Goal: Transaction & Acquisition: Purchase product/service

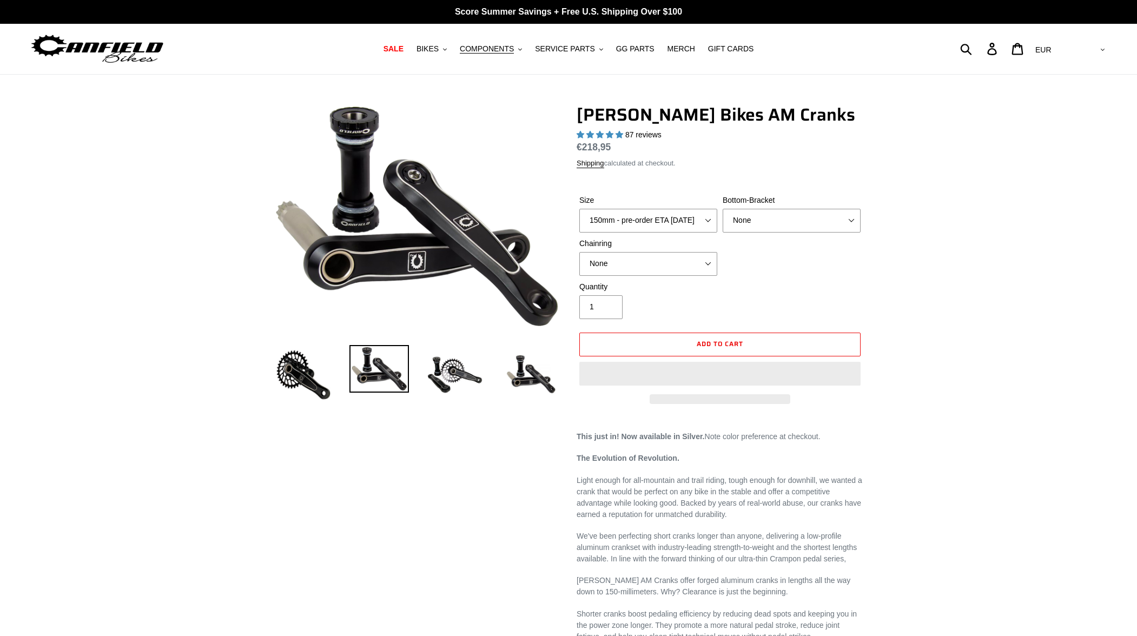
select select "highest-rating"
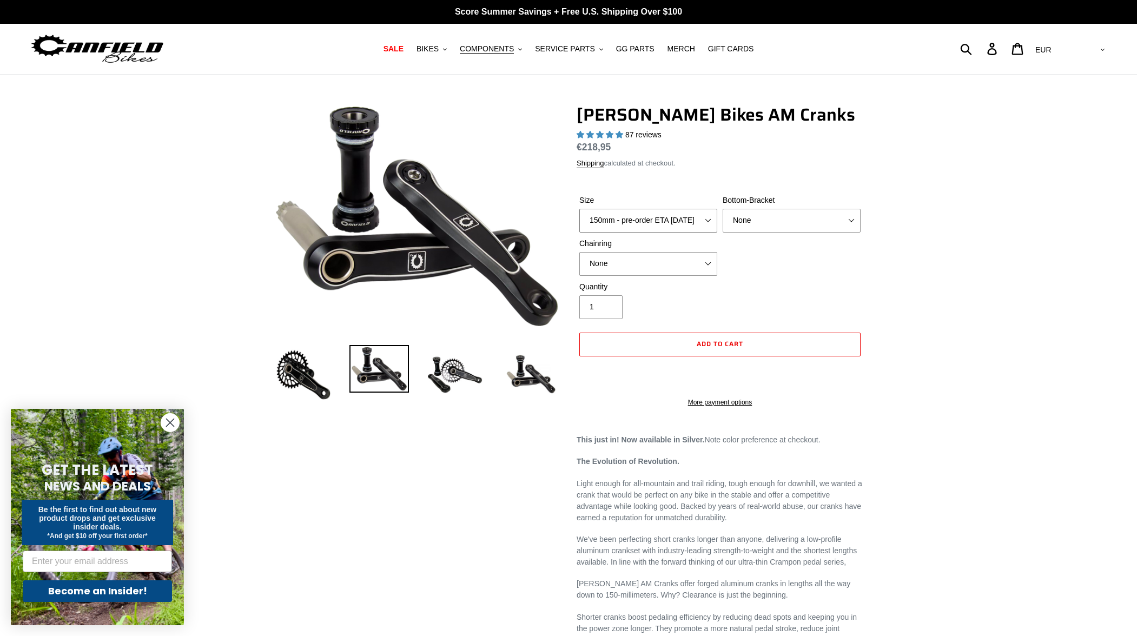
click at [686, 216] on select "150mm - pre-order ETA 9/30/25 155mm - pre-order ETA 9/30/25 160mm - pre-order E…" at bounding box center [648, 221] width 138 height 24
click at [705, 175] on div "Canfield Bikes AM Cranks 87 reviews Regular price €218,95 Sale price €218,95 On…" at bounding box center [720, 261] width 287 height 314
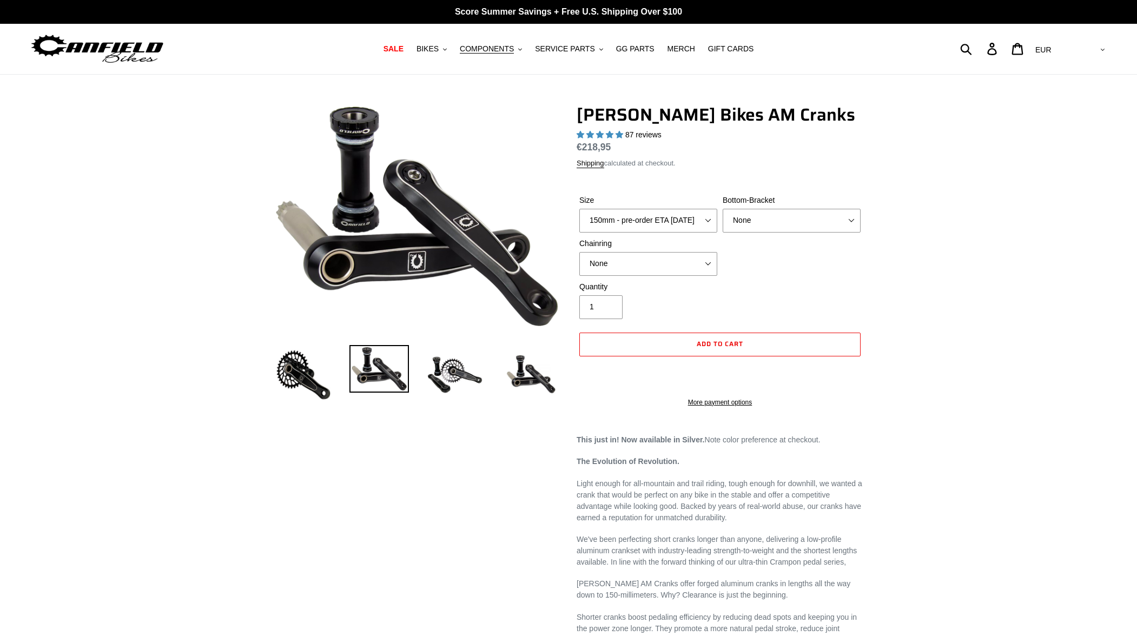
select select "highest-rating"
click at [649, 258] on select "None 30t Round (Boost 148) 30t Oval (Boost 148) 32t Round (Boost 148) 32t Oval …" at bounding box center [648, 264] width 138 height 24
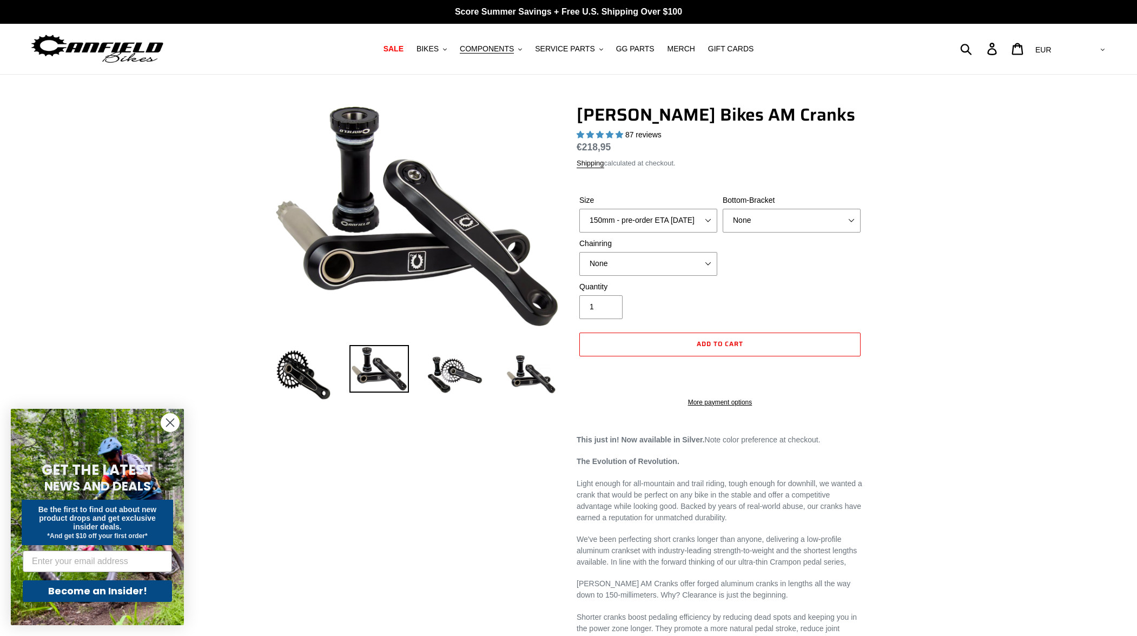
select select "30t Round (Boost 148)"
click at [579, 252] on select "None 30t Round (Boost 148) 30t Oval (Boost 148) 32t Round (Boost 148) 32t Oval …" at bounding box center [648, 264] width 138 height 24
click at [468, 369] on img at bounding box center [455, 375] width 60 height 60
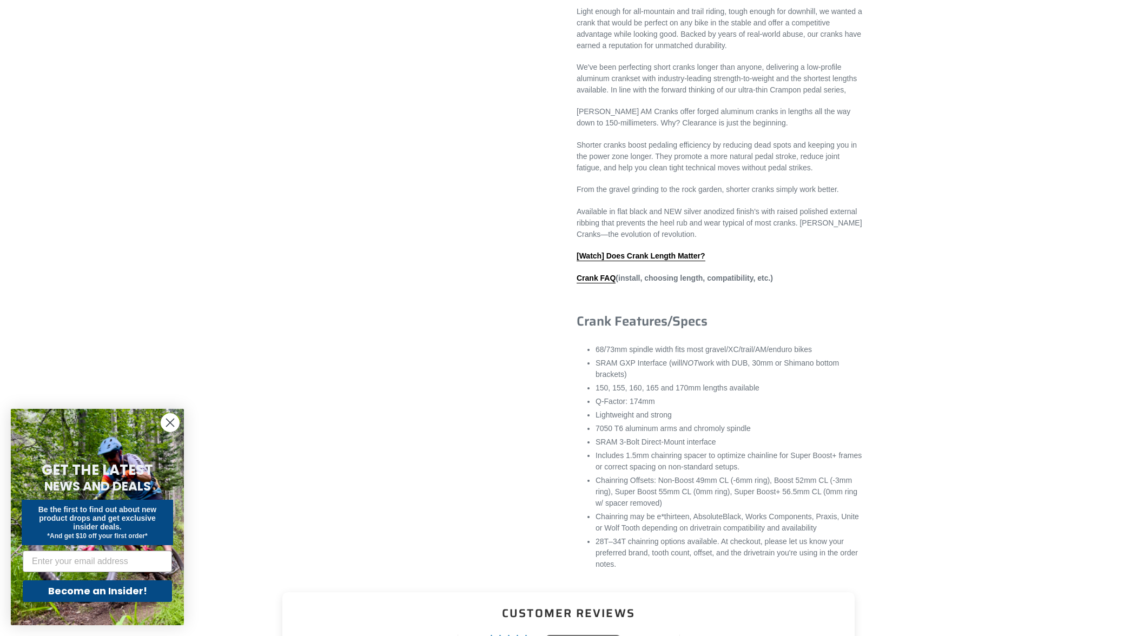
scroll to position [595, 0]
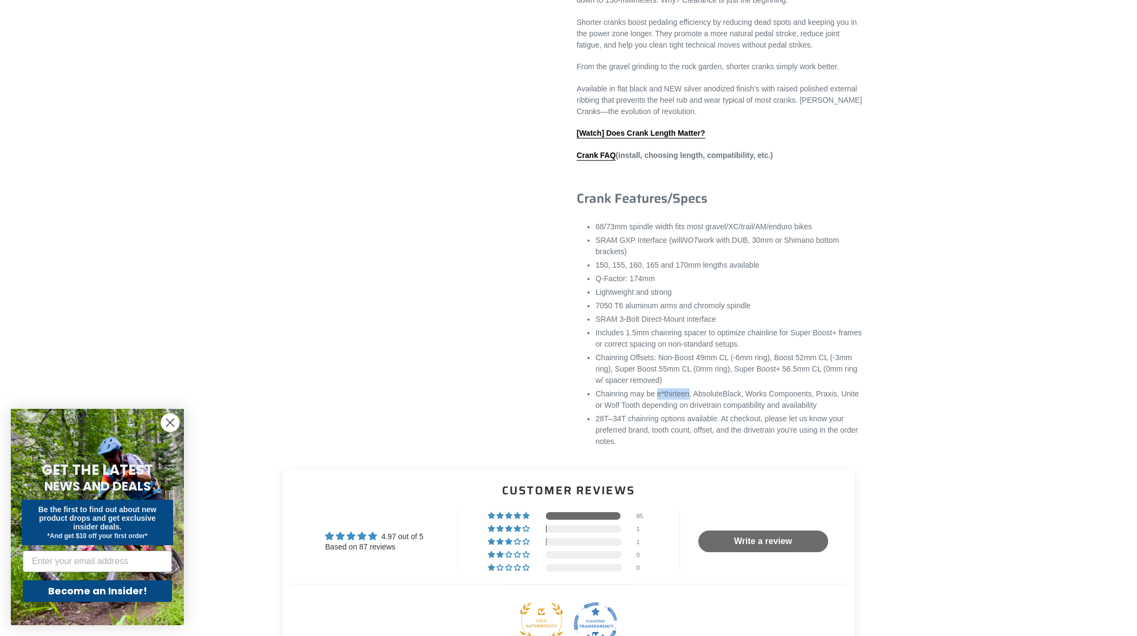
drag, startPoint x: 657, startPoint y: 390, endPoint x: 689, endPoint y: 386, distance: 32.1
click at [689, 388] on li "Chainring may be e*thirteen, AbsoluteBlack, Works Components, Praxis, Unite or …" at bounding box center [730, 399] width 268 height 23
copy li "e*thirteen"
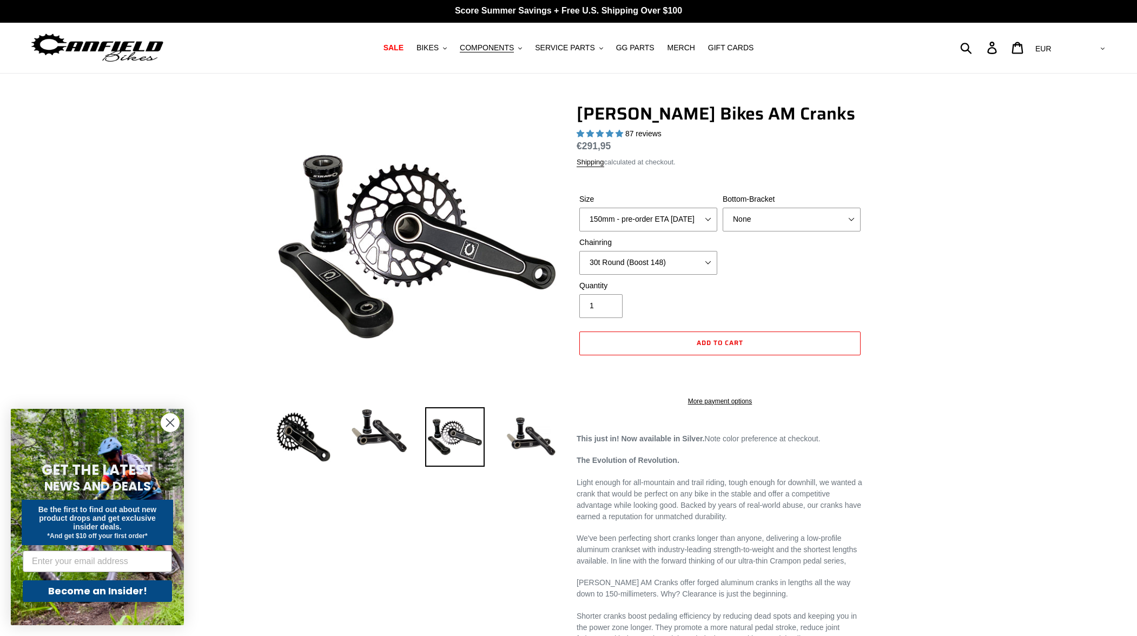
scroll to position [0, 0]
